Goal: Task Accomplishment & Management: Manage account settings

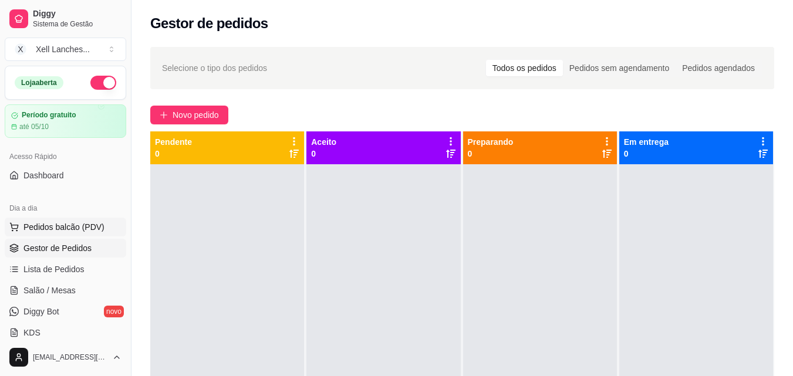
click at [64, 221] on button "Pedidos balcão (PDV)" at bounding box center [66, 227] width 122 height 19
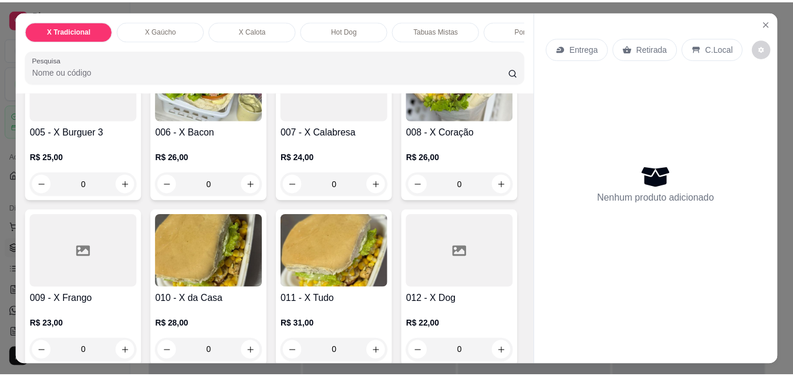
scroll to position [352, 0]
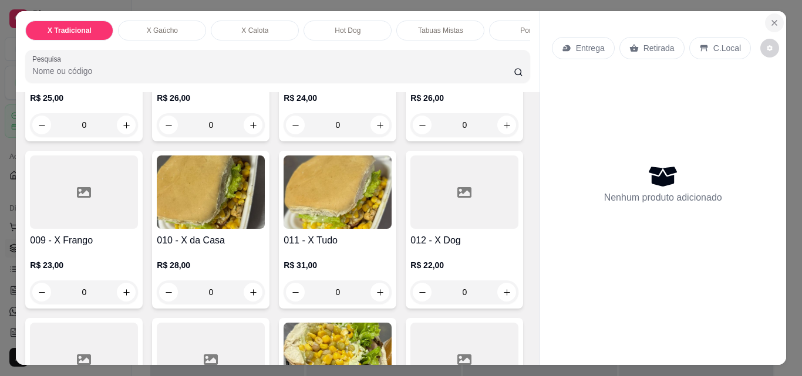
click at [773, 14] on button "Close" at bounding box center [774, 23] width 19 height 19
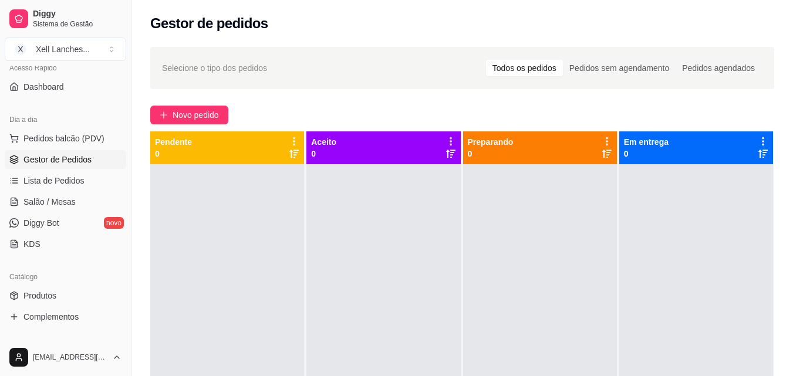
scroll to position [176, 0]
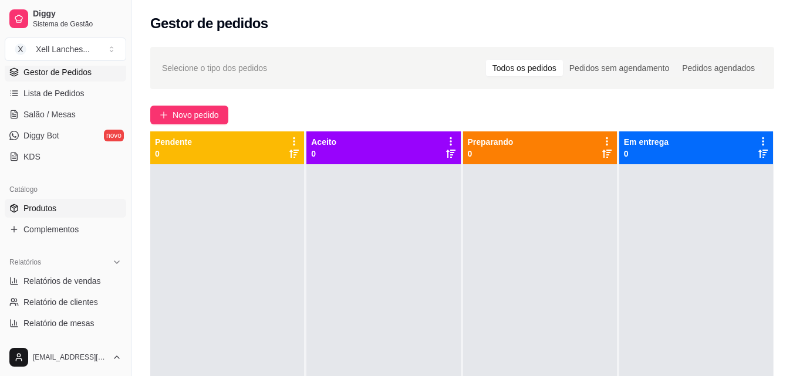
click at [39, 213] on span "Produtos" at bounding box center [39, 209] width 33 height 12
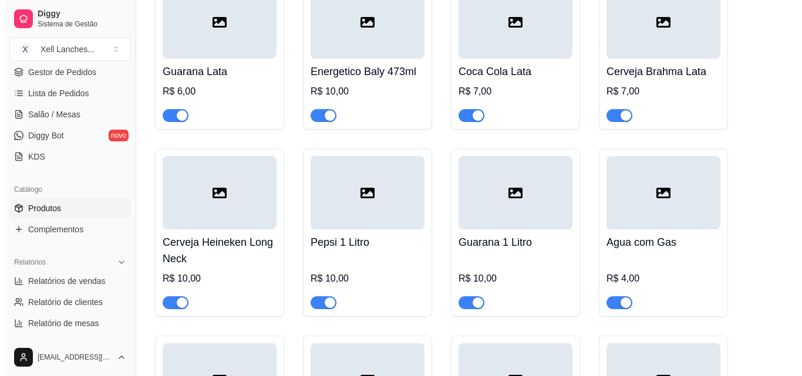
scroll to position [5343, 0]
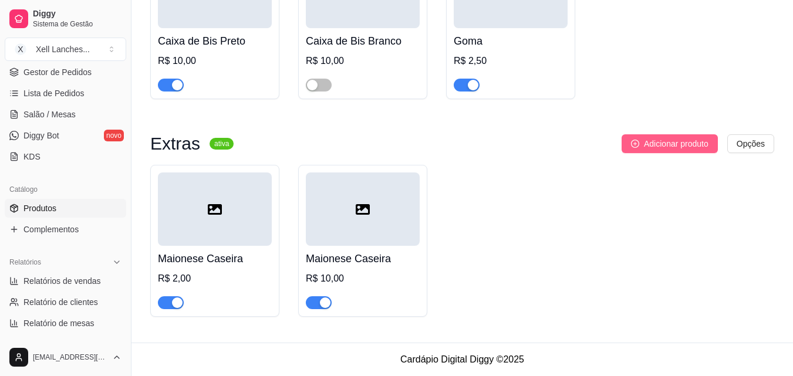
click at [668, 139] on span "Adicionar produto" at bounding box center [676, 143] width 65 height 13
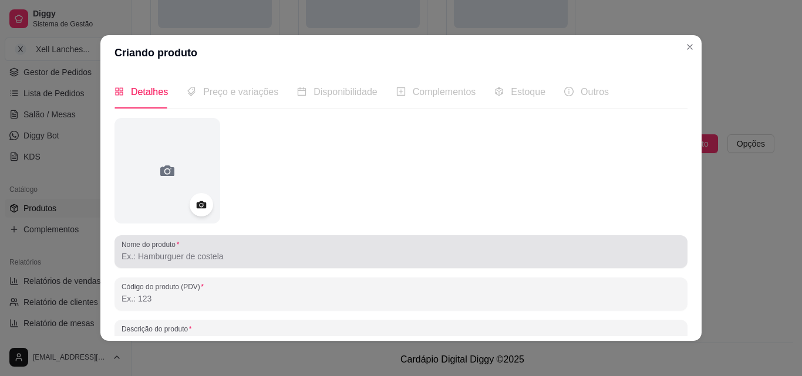
click at [209, 251] on input "Nome do produto" at bounding box center [401, 257] width 559 height 12
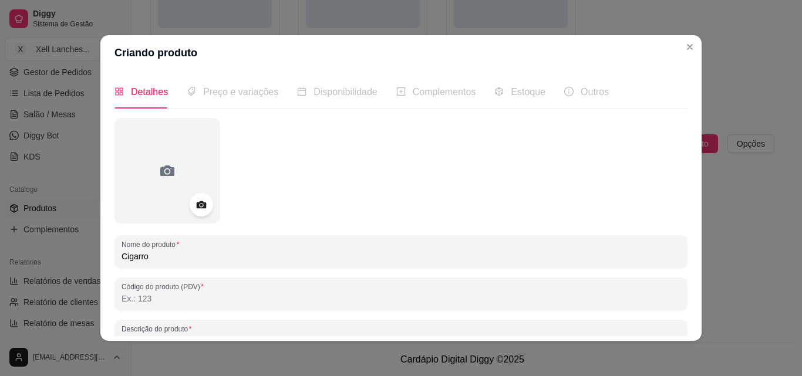
type input "Cigarro"
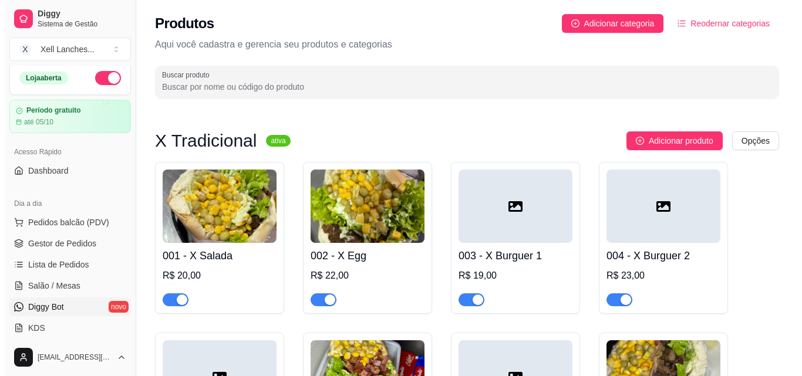
scroll to position [0, 0]
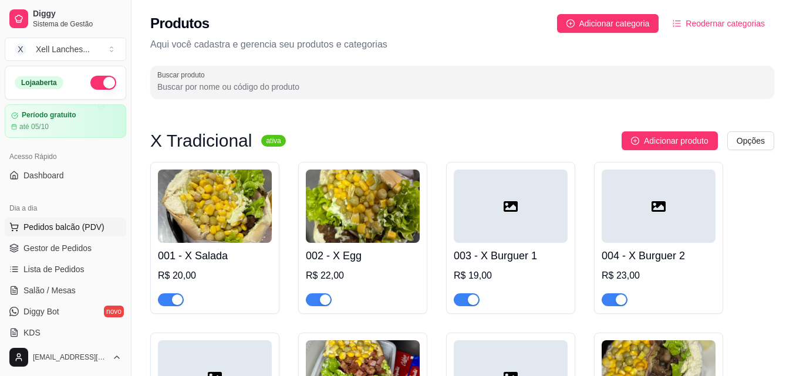
click at [81, 232] on span "Pedidos balcão (PDV)" at bounding box center [63, 227] width 81 height 12
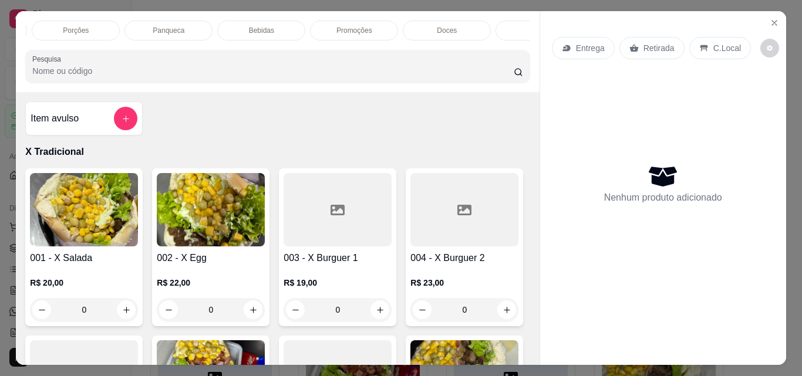
scroll to position [0, 465]
click at [241, 26] on p "Bebidas" at bounding box center [253, 30] width 25 height 9
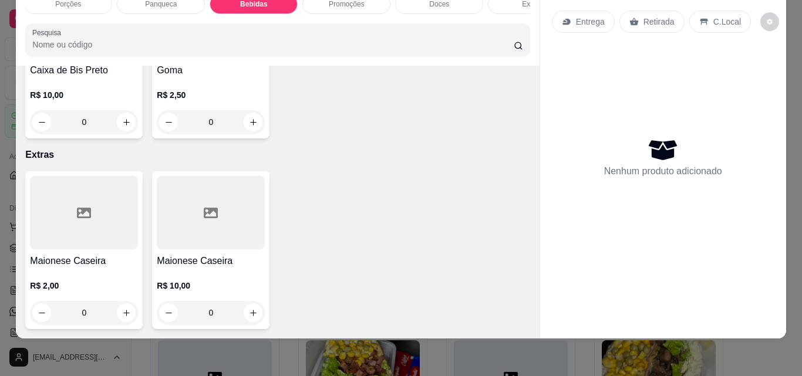
scroll to position [4847, 0]
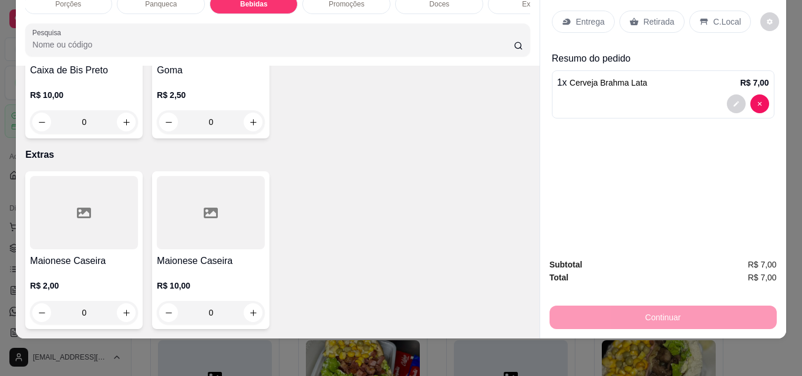
type input "4"
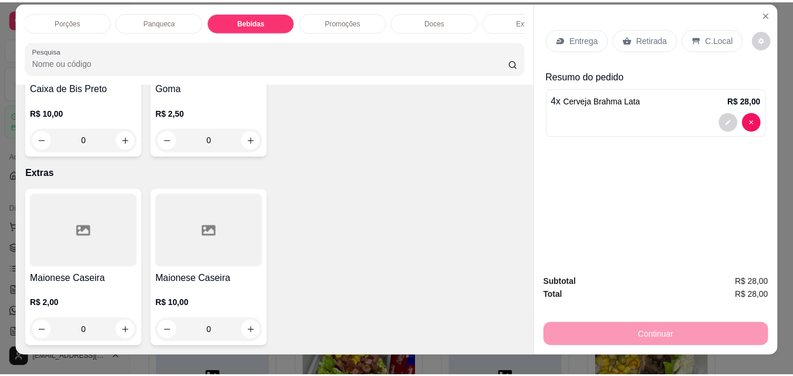
scroll to position [0, 0]
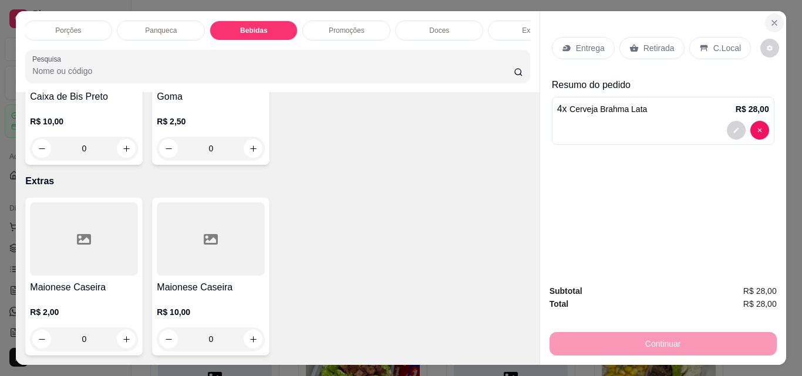
click at [772, 21] on icon "Close" at bounding box center [774, 23] width 5 height 5
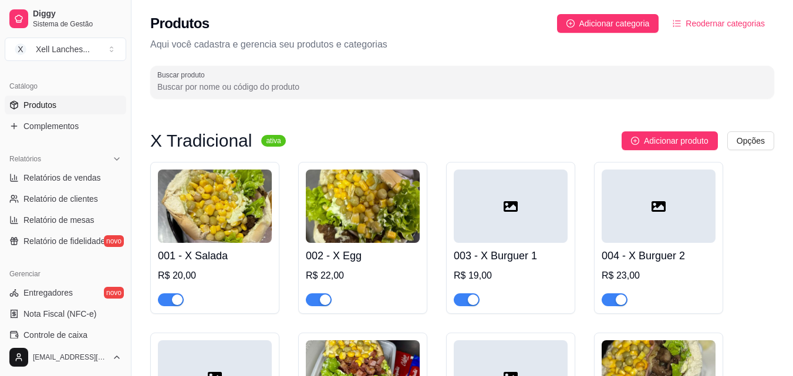
scroll to position [234, 0]
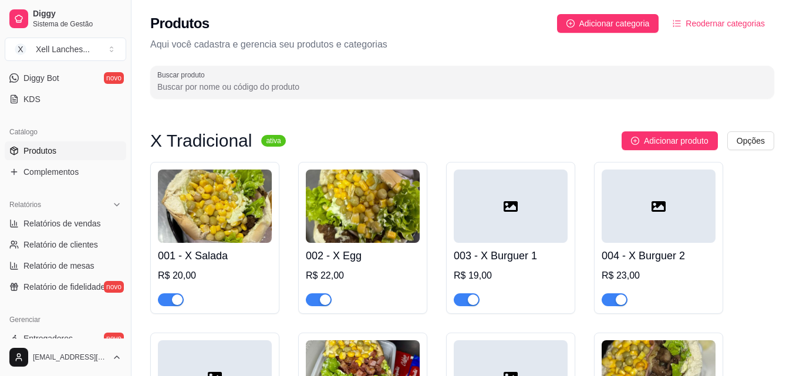
click at [50, 147] on span "Produtos" at bounding box center [39, 151] width 33 height 12
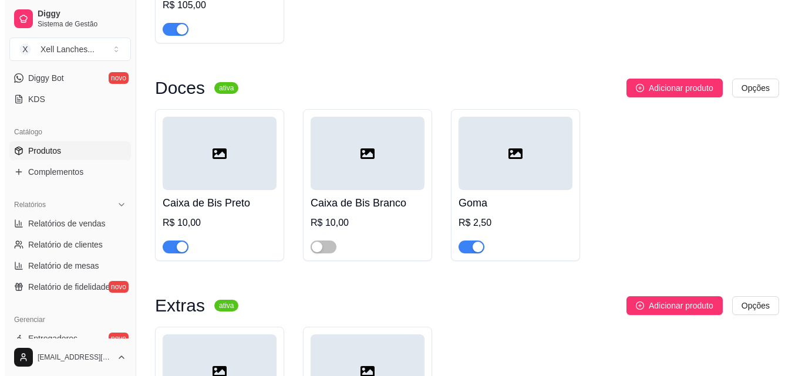
scroll to position [5108, 0]
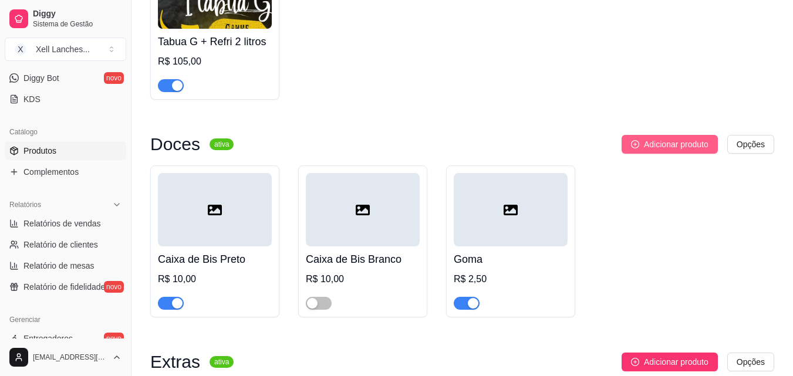
click at [656, 151] on span "Adicionar produto" at bounding box center [676, 144] width 65 height 13
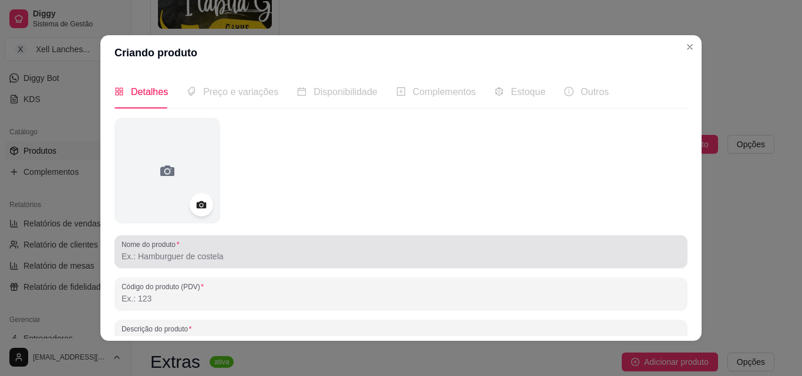
click at [201, 261] on input "Nome do produto" at bounding box center [401, 257] width 559 height 12
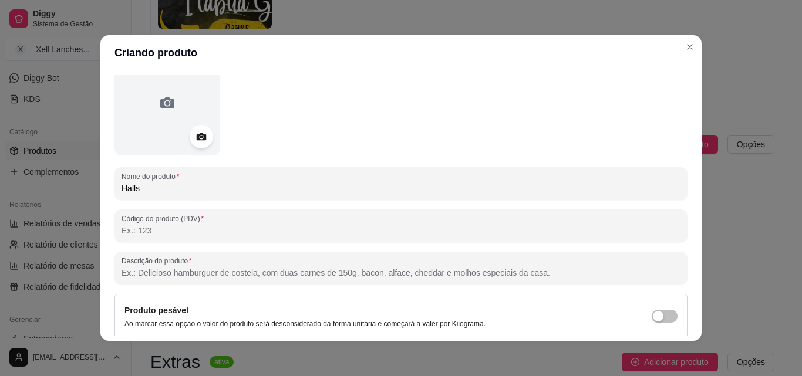
scroll to position [167, 0]
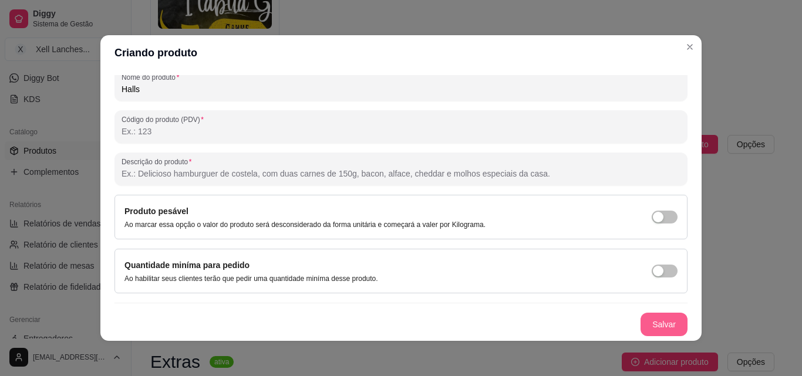
type input "Halls"
click at [653, 325] on button "Salvar" at bounding box center [664, 325] width 46 height 23
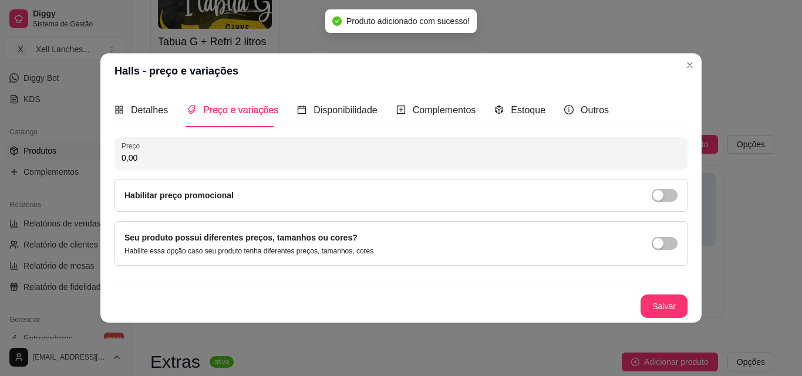
scroll to position [0, 0]
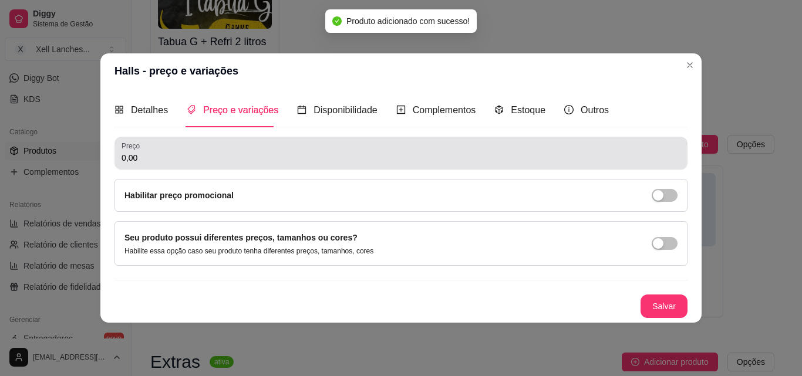
click at [175, 150] on div "0,00" at bounding box center [401, 152] width 559 height 23
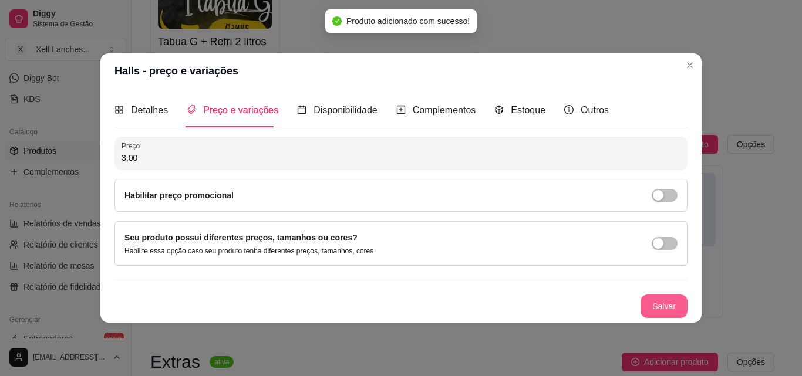
type input "3,00"
click at [660, 308] on button "Salvar" at bounding box center [664, 306] width 47 height 23
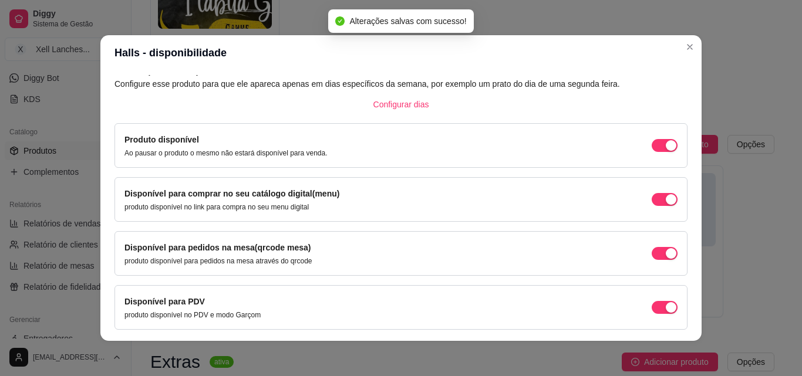
scroll to position [106, 0]
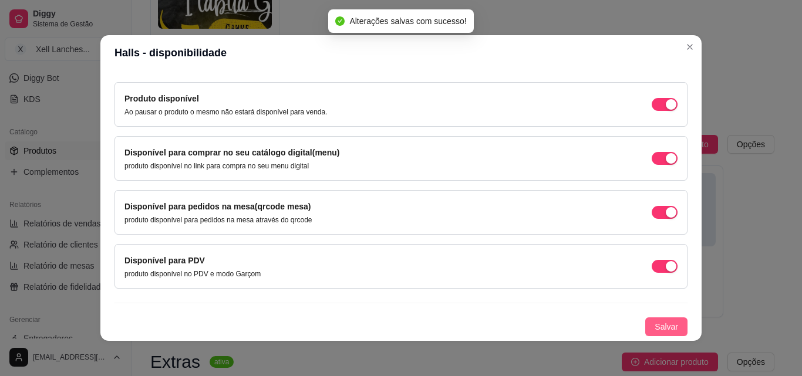
click at [655, 322] on span "Salvar" at bounding box center [666, 327] width 23 height 13
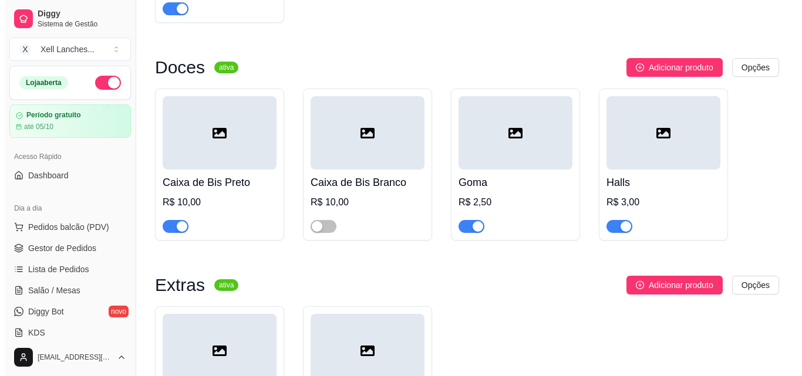
scroll to position [4990, 0]
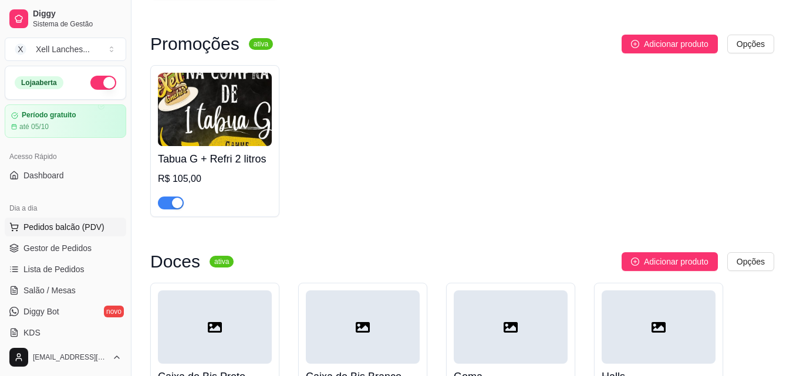
click at [46, 228] on span "Pedidos balcão (PDV)" at bounding box center [63, 227] width 81 height 12
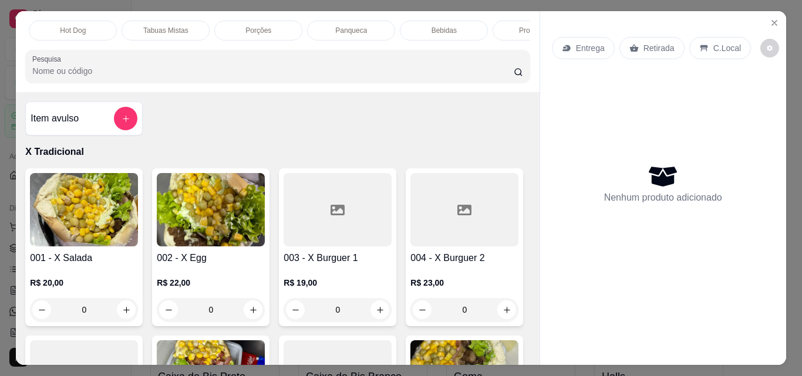
scroll to position [0, 282]
click at [446, 21] on div "Bebidas" at bounding box center [437, 31] width 88 height 20
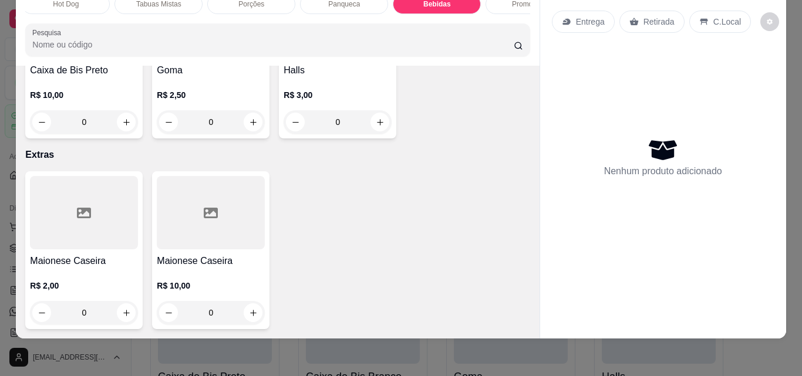
scroll to position [4847, 0]
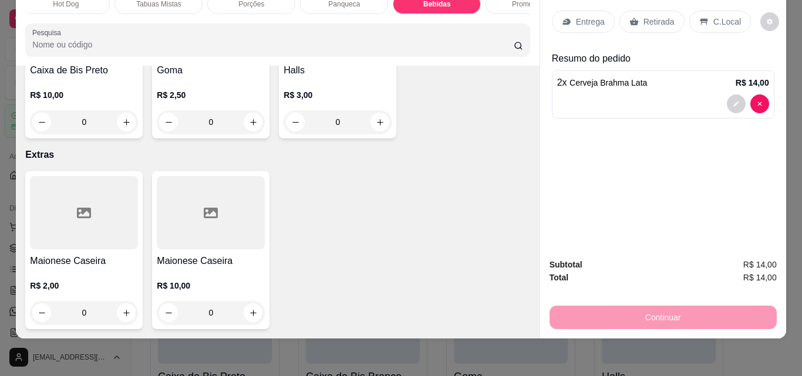
type input "4"
click at [380, 132] on button "increase-product-quantity" at bounding box center [380, 122] width 18 height 18
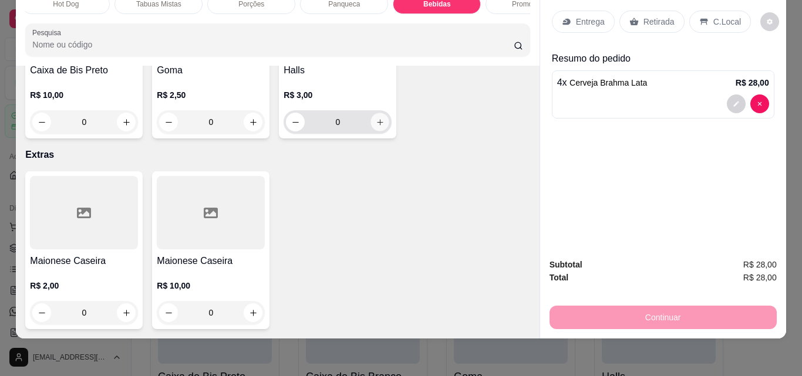
type input "1"
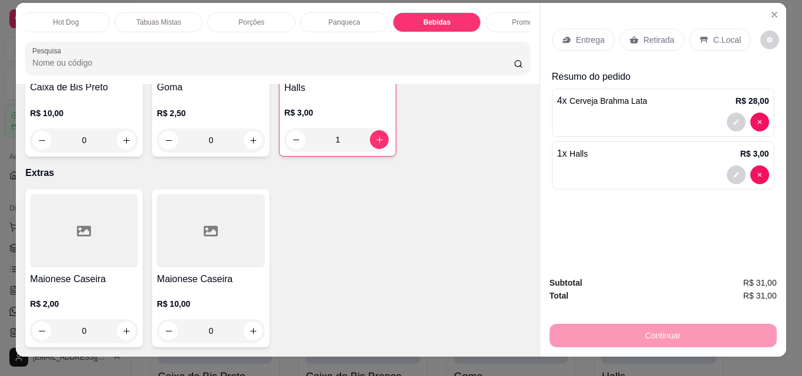
scroll to position [0, 0]
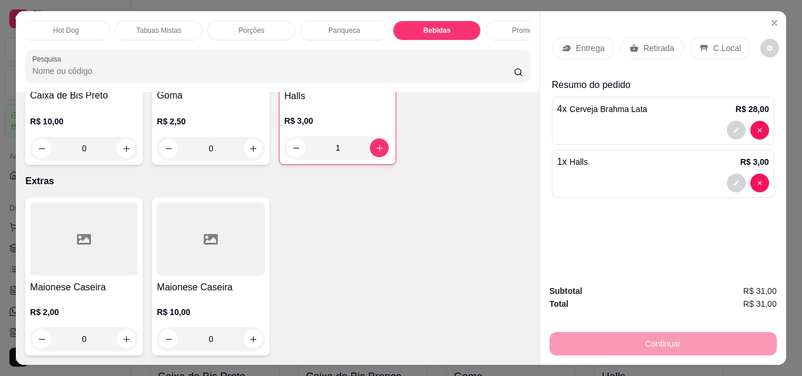
click at [645, 42] on p "Retirada" at bounding box center [658, 48] width 31 height 12
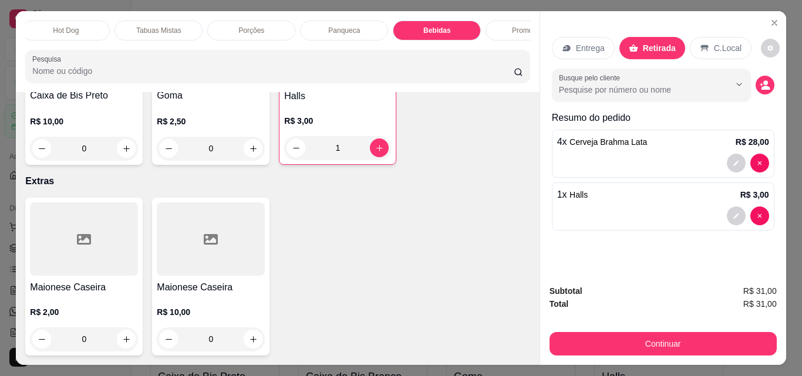
scroll to position [31, 0]
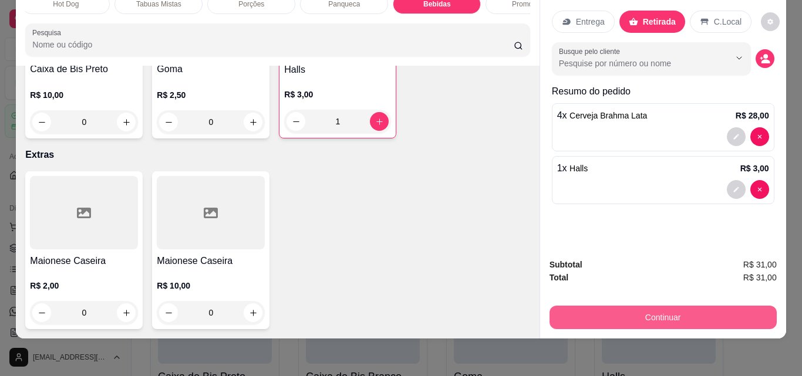
click at [665, 310] on button "Continuar" at bounding box center [663, 317] width 227 height 23
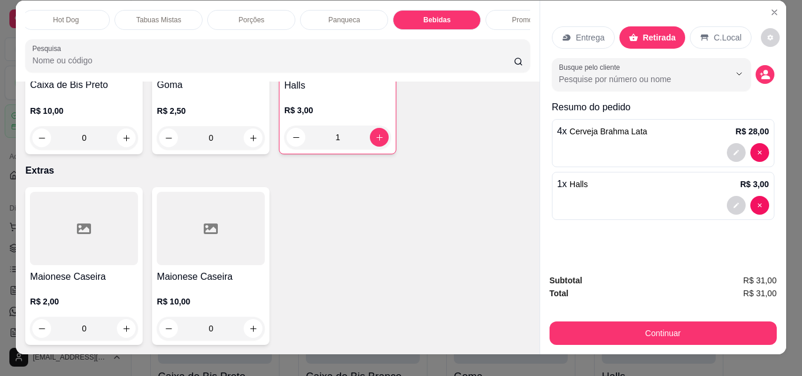
scroll to position [0, 0]
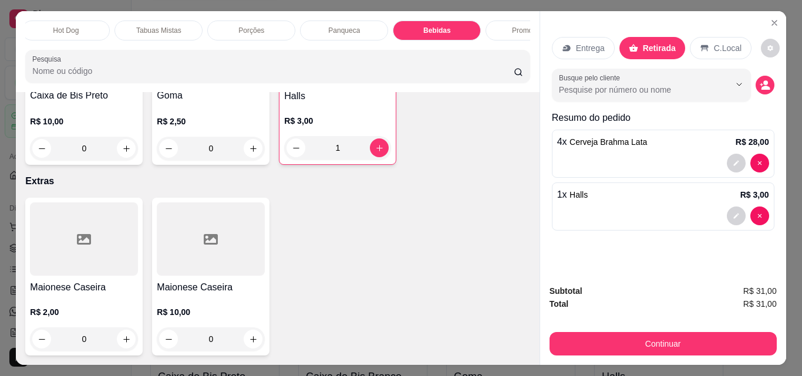
click at [577, 42] on p "Entrega" at bounding box center [590, 48] width 29 height 12
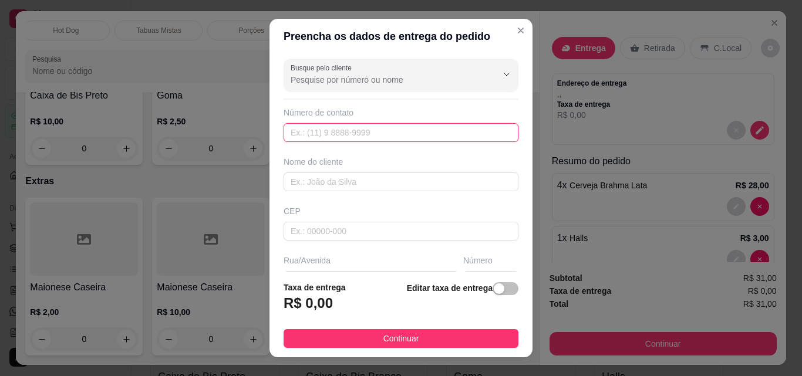
click at [368, 131] on input "text" at bounding box center [401, 132] width 235 height 19
type input "000000"
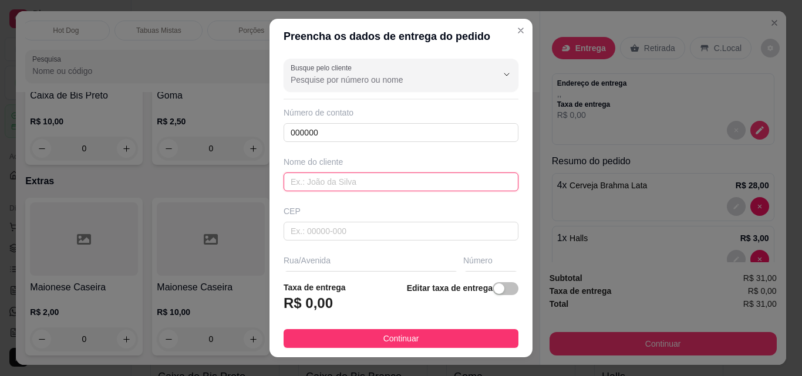
click at [348, 178] on input "text" at bounding box center [401, 182] width 235 height 19
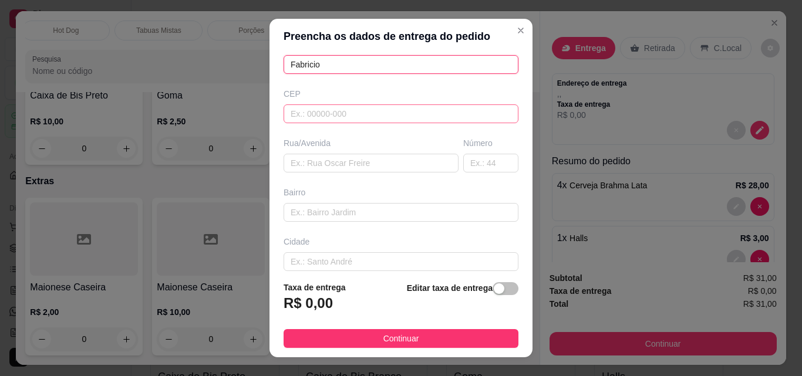
type input "Fabricio"
click at [322, 113] on input "text" at bounding box center [401, 114] width 235 height 19
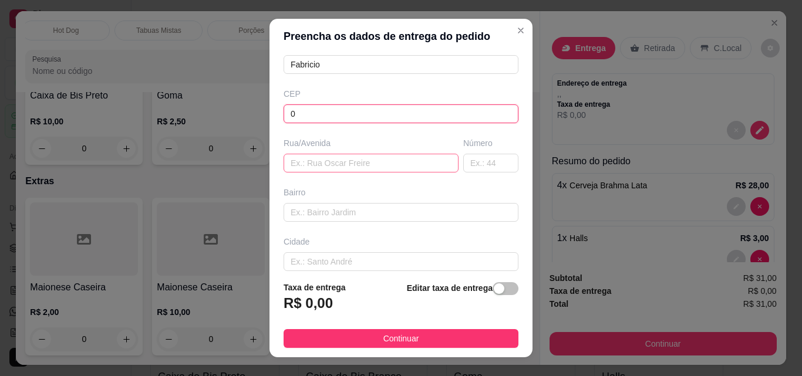
type input "0"
click at [353, 165] on input "text" at bounding box center [371, 163] width 175 height 19
type input "."
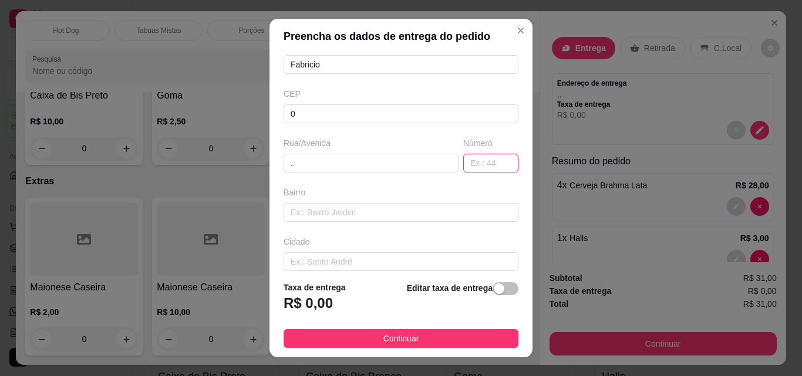
click at [464, 163] on input "text" at bounding box center [490, 163] width 55 height 19
type input "."
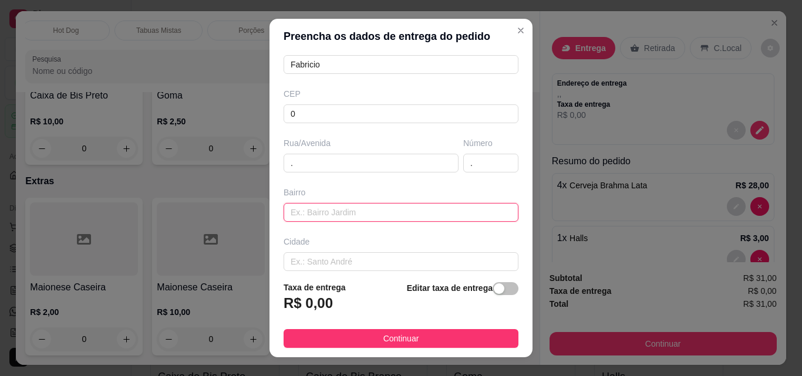
click at [343, 214] on input "text" at bounding box center [401, 212] width 235 height 19
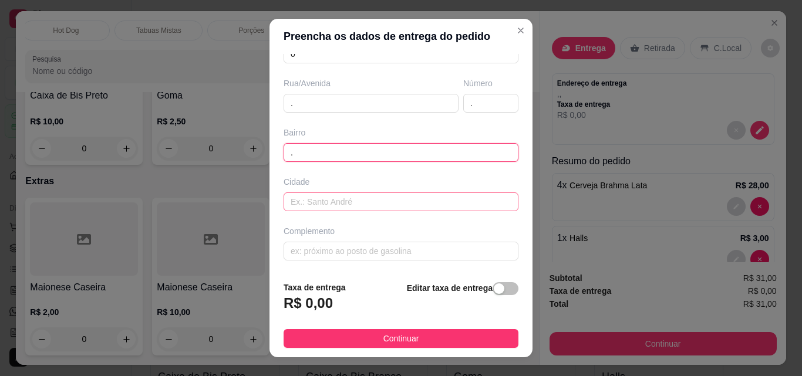
scroll to position [178, 0]
type input "."
click at [315, 196] on input "text" at bounding box center [401, 201] width 235 height 19
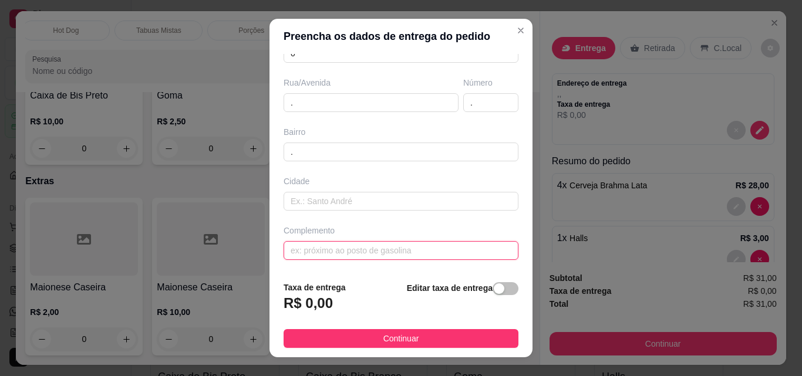
click at [336, 253] on input "text" at bounding box center [401, 250] width 235 height 19
type input "."
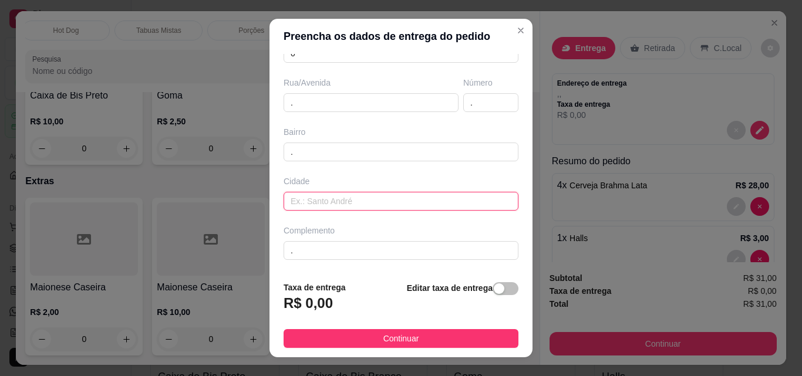
click at [308, 205] on input "text" at bounding box center [401, 201] width 235 height 19
type input "."
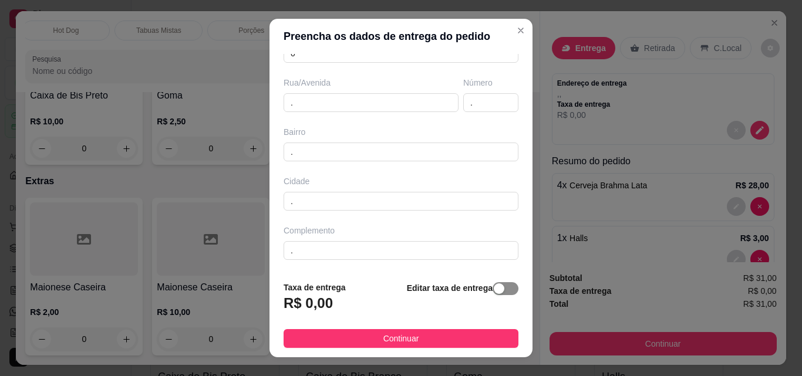
click at [503, 289] on span "button" at bounding box center [506, 288] width 26 height 13
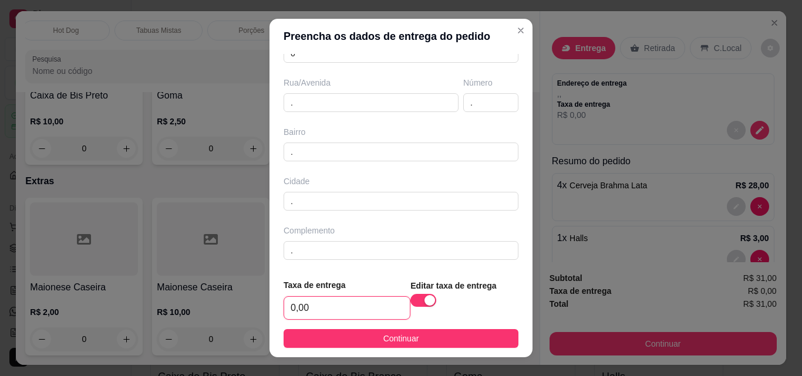
click at [343, 303] on input "0,00" at bounding box center [347, 308] width 126 height 22
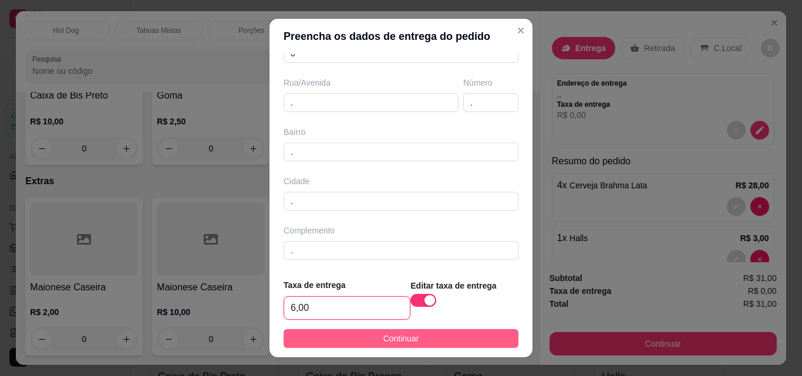
type input "6,00"
click at [387, 338] on span "Continuar" at bounding box center [401, 338] width 36 height 13
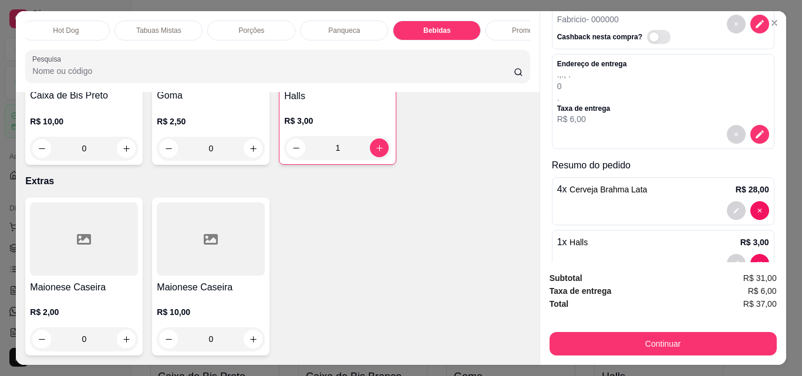
scroll to position [102, 0]
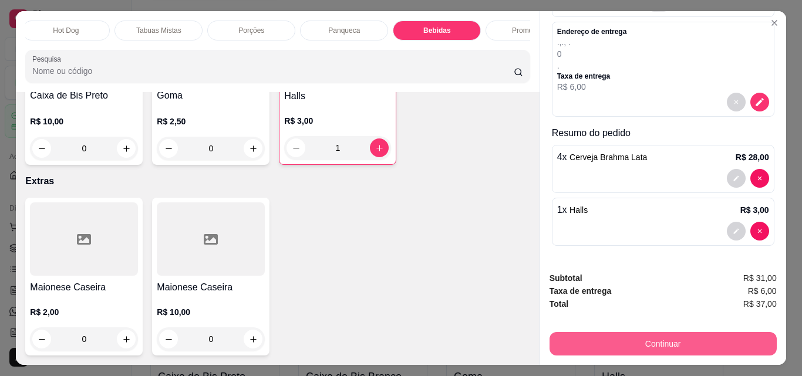
click at [655, 333] on button "Continuar" at bounding box center [663, 343] width 227 height 23
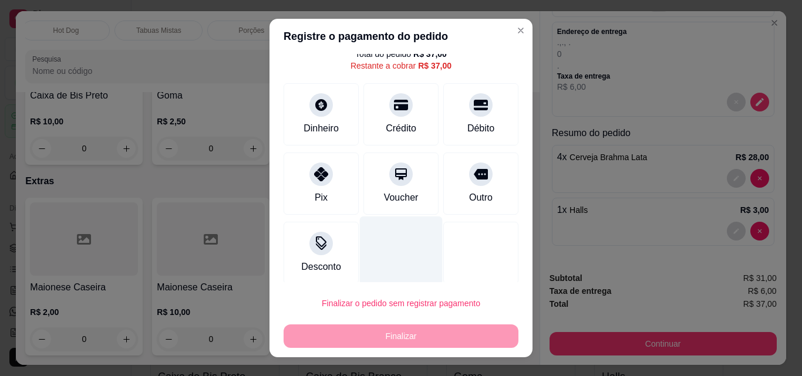
scroll to position [48, 0]
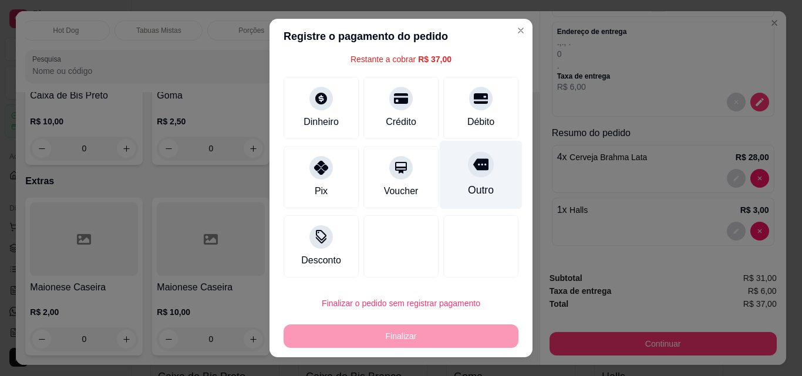
click at [441, 184] on div "Outro" at bounding box center [481, 175] width 83 height 69
type input "R$ 0,00"
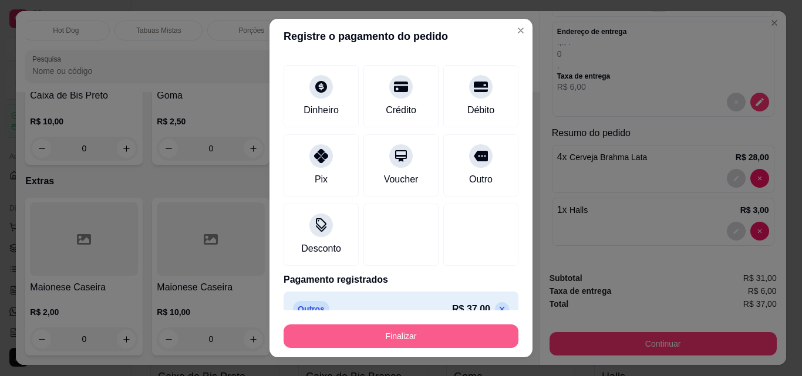
click at [422, 333] on button "Finalizar" at bounding box center [401, 336] width 235 height 23
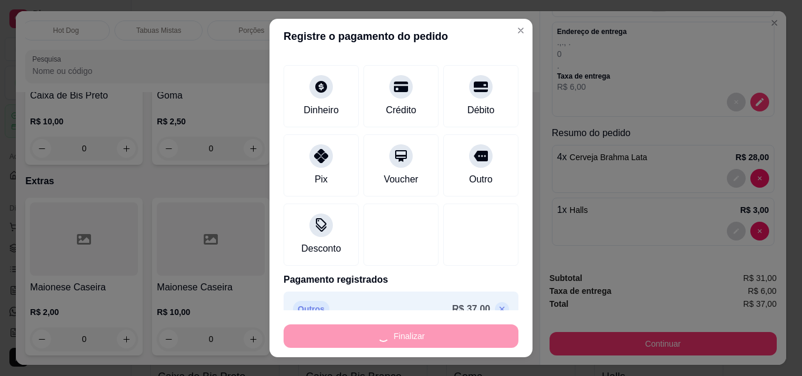
type input "0"
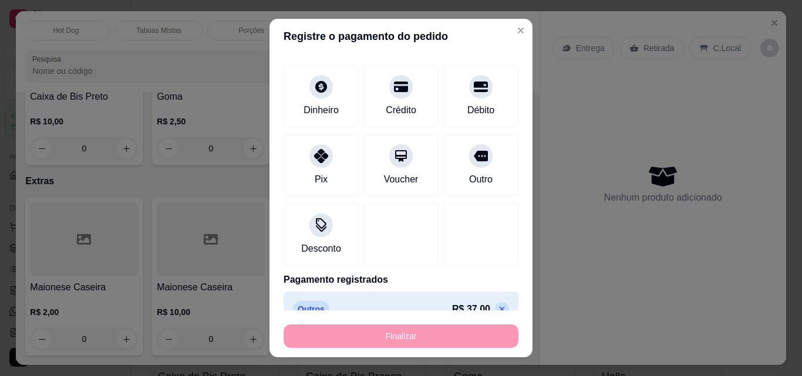
type input "-R$ 37,00"
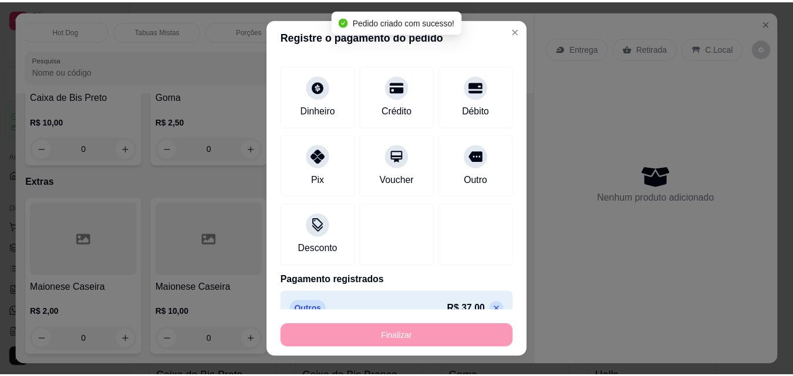
scroll to position [0, 0]
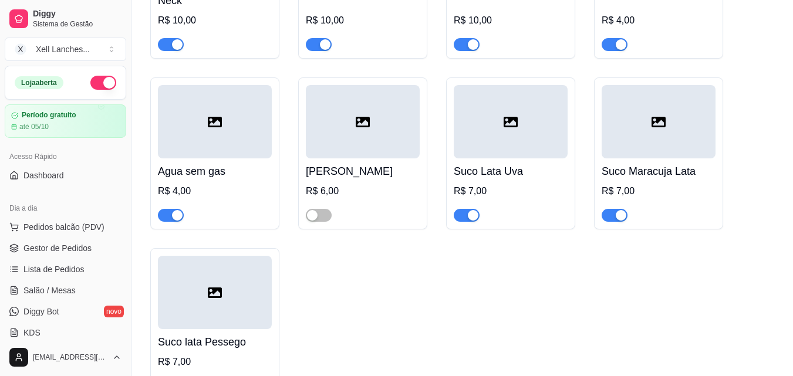
scroll to position [4462, 0]
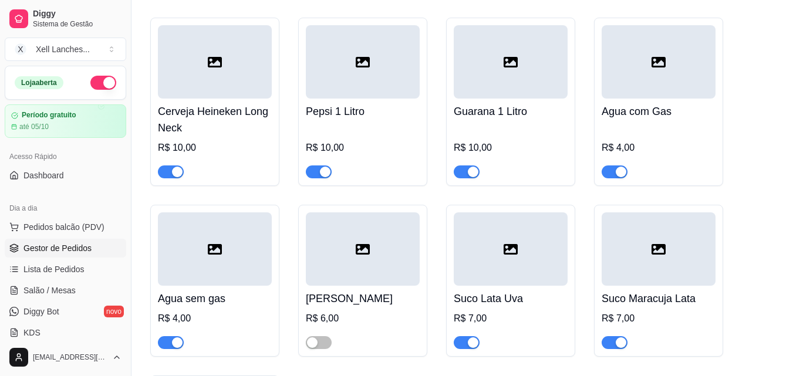
click at [57, 245] on span "Gestor de Pedidos" at bounding box center [57, 248] width 68 height 12
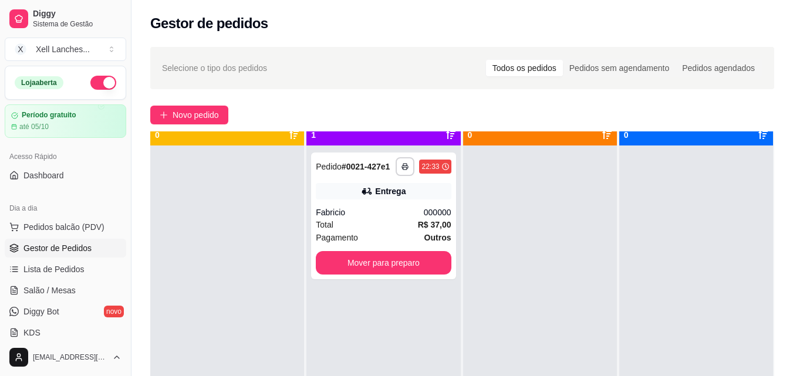
scroll to position [33, 0]
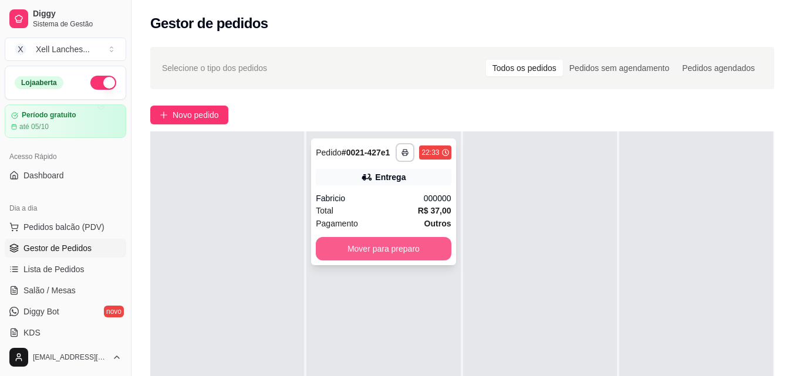
click at [373, 252] on button "Mover para preparo" at bounding box center [383, 248] width 135 height 23
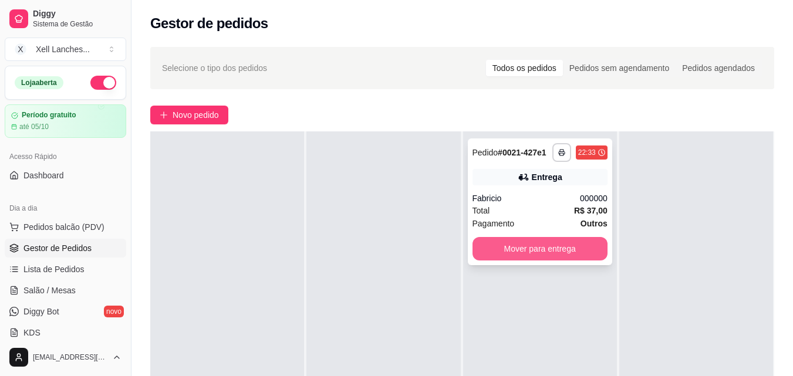
click at [561, 255] on button "Mover para entrega" at bounding box center [540, 248] width 135 height 23
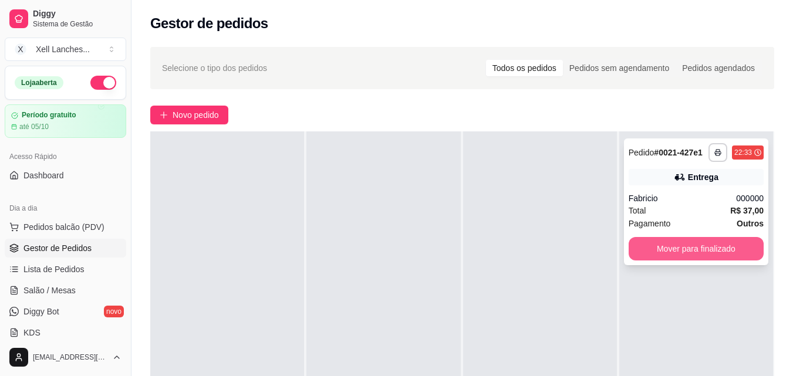
click at [678, 248] on button "Mover para finalizado" at bounding box center [696, 248] width 135 height 23
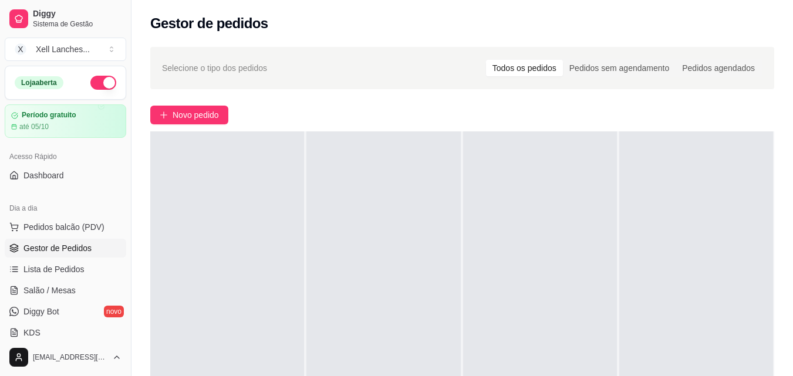
scroll to position [0, 0]
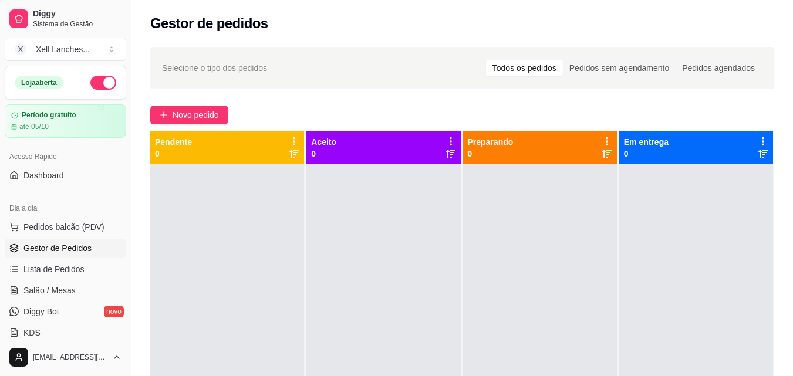
click at [304, 69] on div "Selecione o tipo dos pedidos Todos os pedidos Pedidos sem agendamento Pedidos a…" at bounding box center [462, 68] width 601 height 19
click at [418, 94] on div "Selecione o tipo dos pedidos Todos os pedidos Pedidos sem agendamento Pedidos a…" at bounding box center [463, 281] width 662 height 482
click at [99, 87] on button "button" at bounding box center [103, 83] width 26 height 14
